Goal: Task Accomplishment & Management: Use online tool/utility

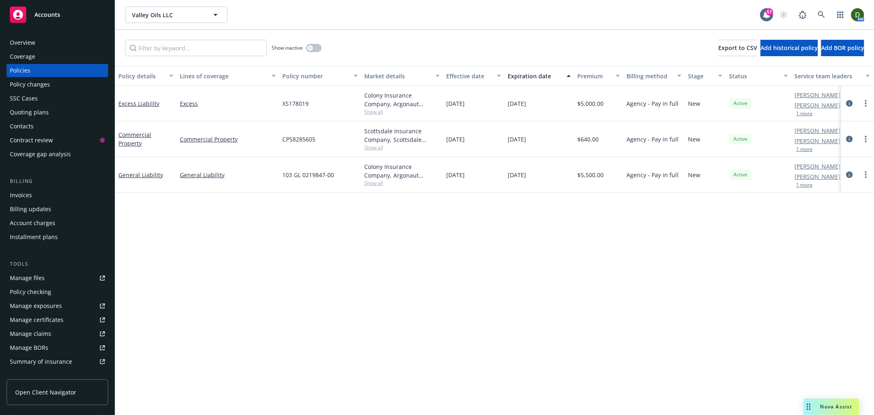
click at [58, 199] on div "Invoices" at bounding box center [57, 195] width 95 height 13
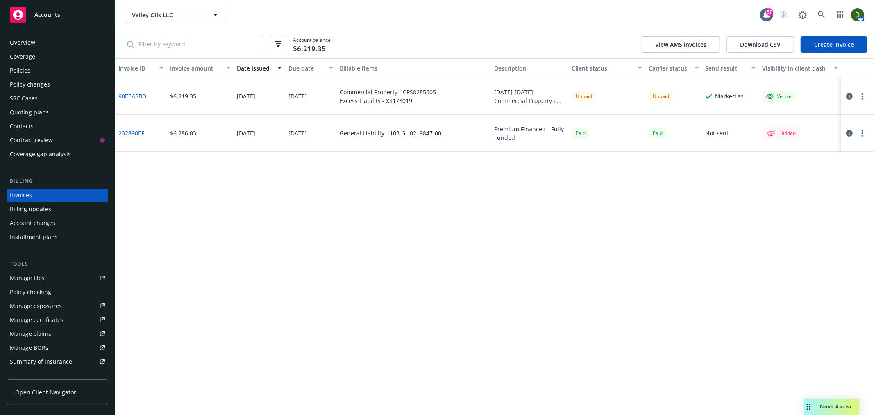
click at [858, 96] on button "button" at bounding box center [863, 96] width 10 height 10
click at [817, 172] on link "Send invoice" at bounding box center [815, 178] width 105 height 16
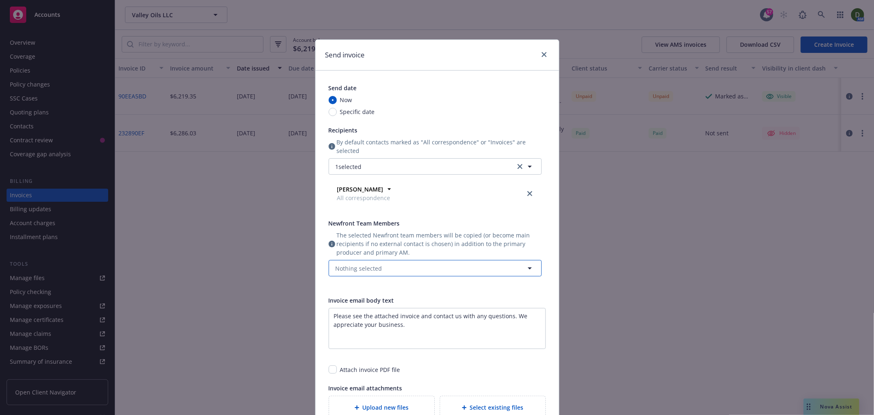
click at [407, 263] on button "Nothing selected" at bounding box center [435, 268] width 213 height 16
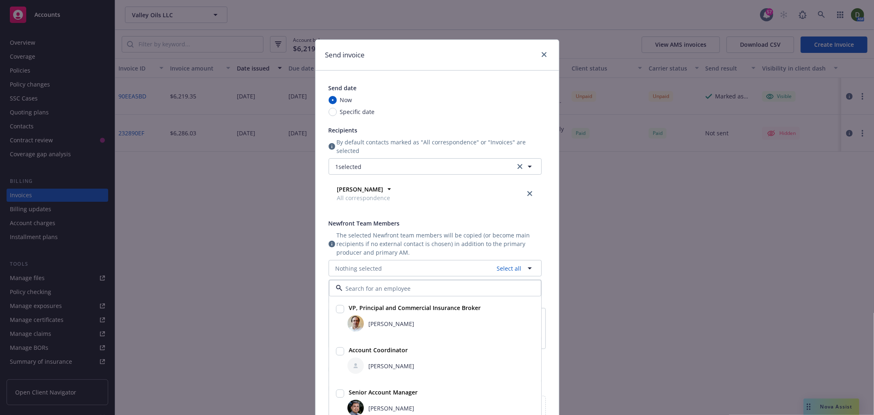
click at [405, 361] on div "[PERSON_NAME]" at bounding box center [441, 365] width 187 height 16
checkbox input "true"
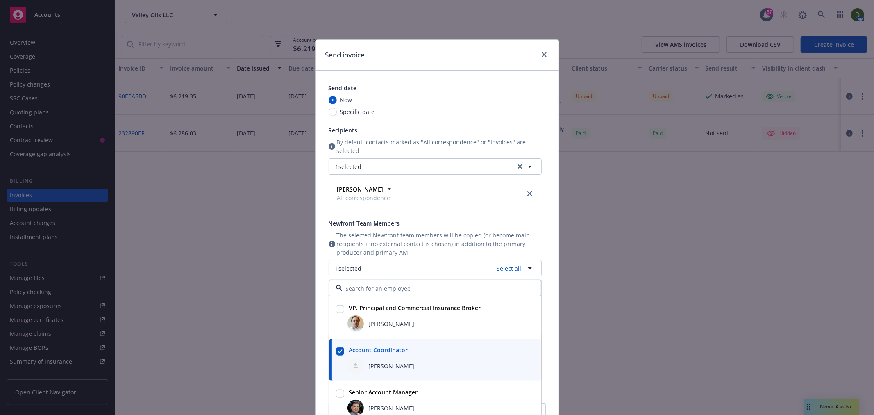
click at [419, 226] on div "Newfront Team Members" at bounding box center [435, 223] width 213 height 9
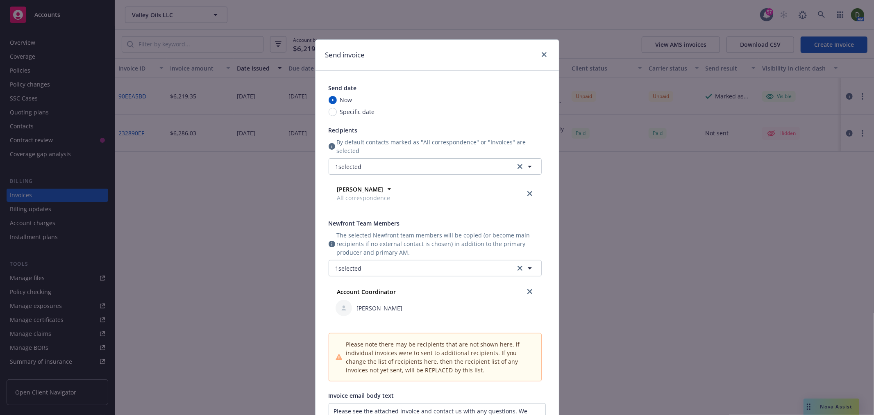
click at [353, 109] on div "Now Specific date" at bounding box center [435, 106] width 213 height 20
click at [353, 109] on span "Specific date" at bounding box center [357, 111] width 35 height 9
click at [337, 109] on input "Specific date" at bounding box center [333, 112] width 8 height 8
radio input "true"
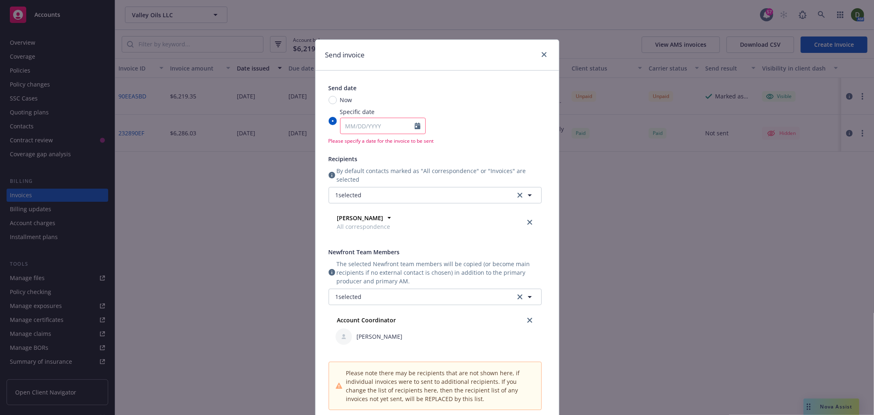
click at [345, 100] on span "Now" at bounding box center [346, 100] width 12 height 9
click at [337, 100] on input "Now" at bounding box center [333, 100] width 8 height 8
radio input "true"
radio input "false"
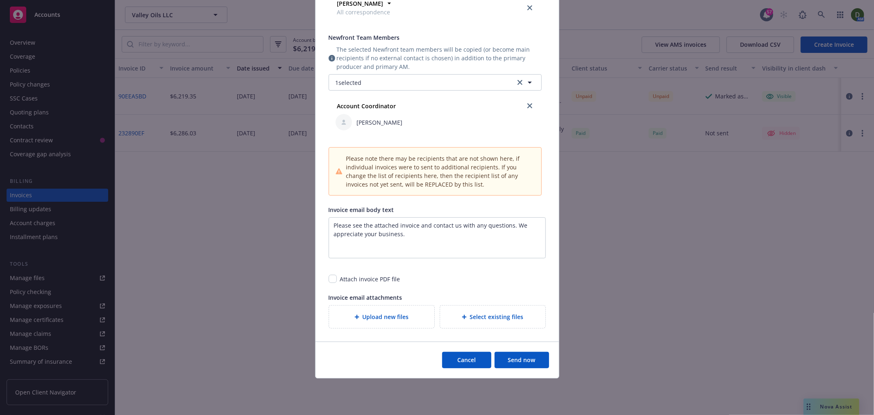
scroll to position [189, 0]
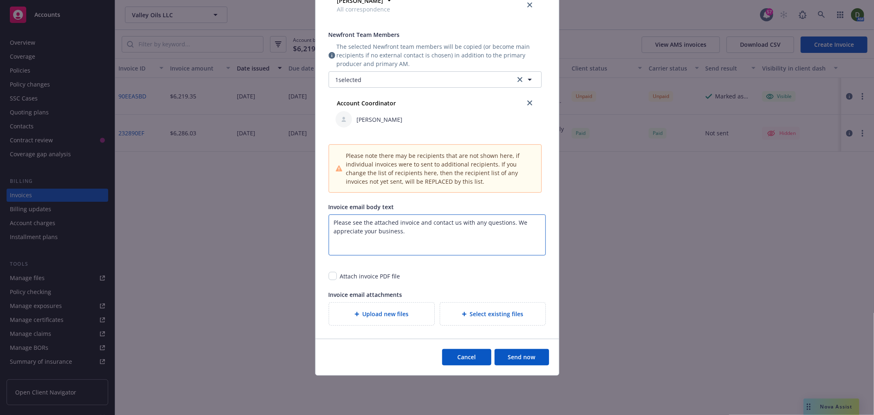
click at [414, 223] on textarea "Please see the attached invoice and contact us with any questions. We appreciat…" at bounding box center [437, 234] width 217 height 41
paste textarea "Commercial Property and Excess Liability insurance"
click at [417, 219] on textarea "Please see the attached invoice Commercial Property and Excess Liability insura…" at bounding box center [437, 234] width 217 height 41
type textarea "Please see the attached invoice for your Commercial Property and Excess Liabili…"
click at [362, 273] on div "Attach invoice PDF file" at bounding box center [370, 276] width 60 height 9
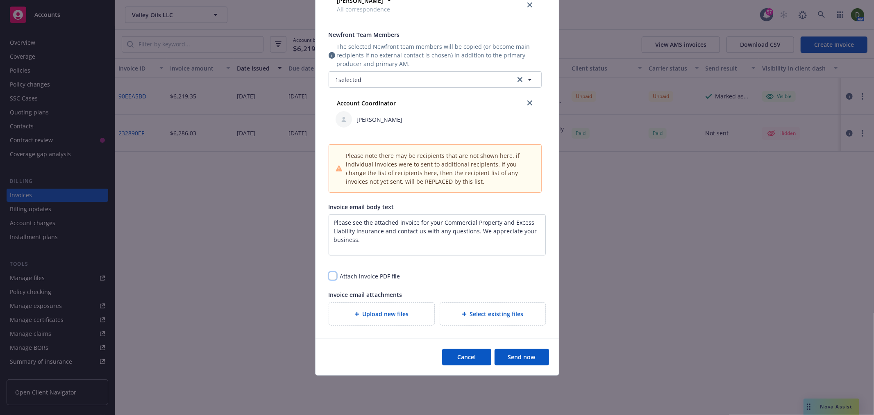
click at [331, 275] on input "checkbox" at bounding box center [333, 276] width 8 height 8
checkbox input "true"
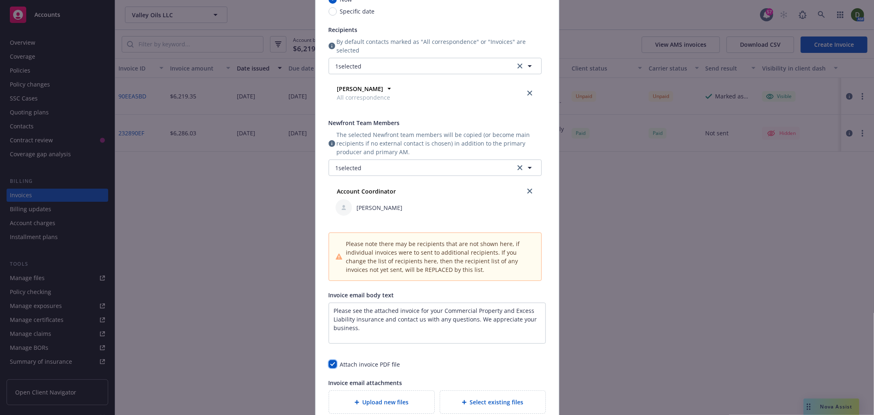
scroll to position [182, 0]
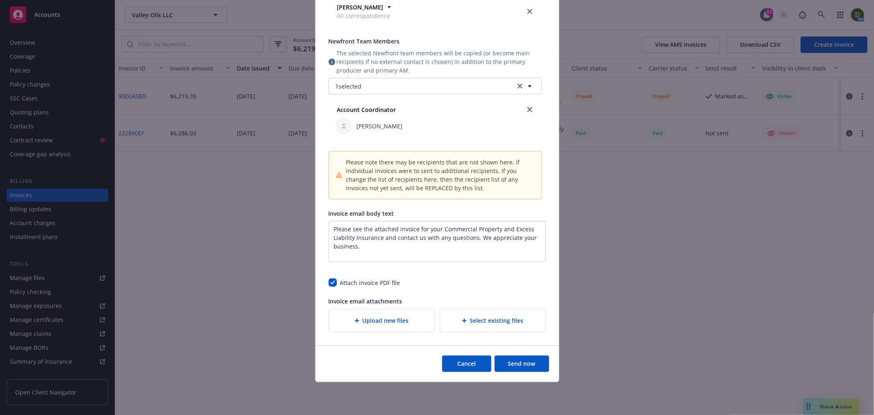
click at [521, 366] on button "Send now" at bounding box center [522, 363] width 55 height 16
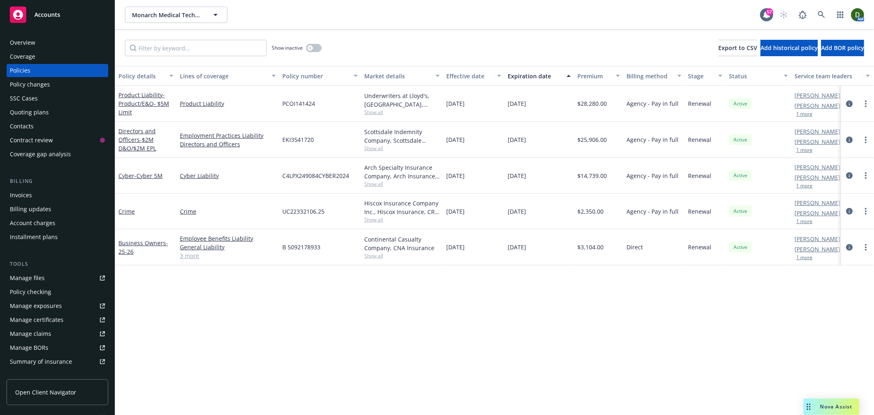
click at [35, 42] on div "Overview" at bounding box center [57, 42] width 95 height 13
